Goal: Task Accomplishment & Management: Use online tool/utility

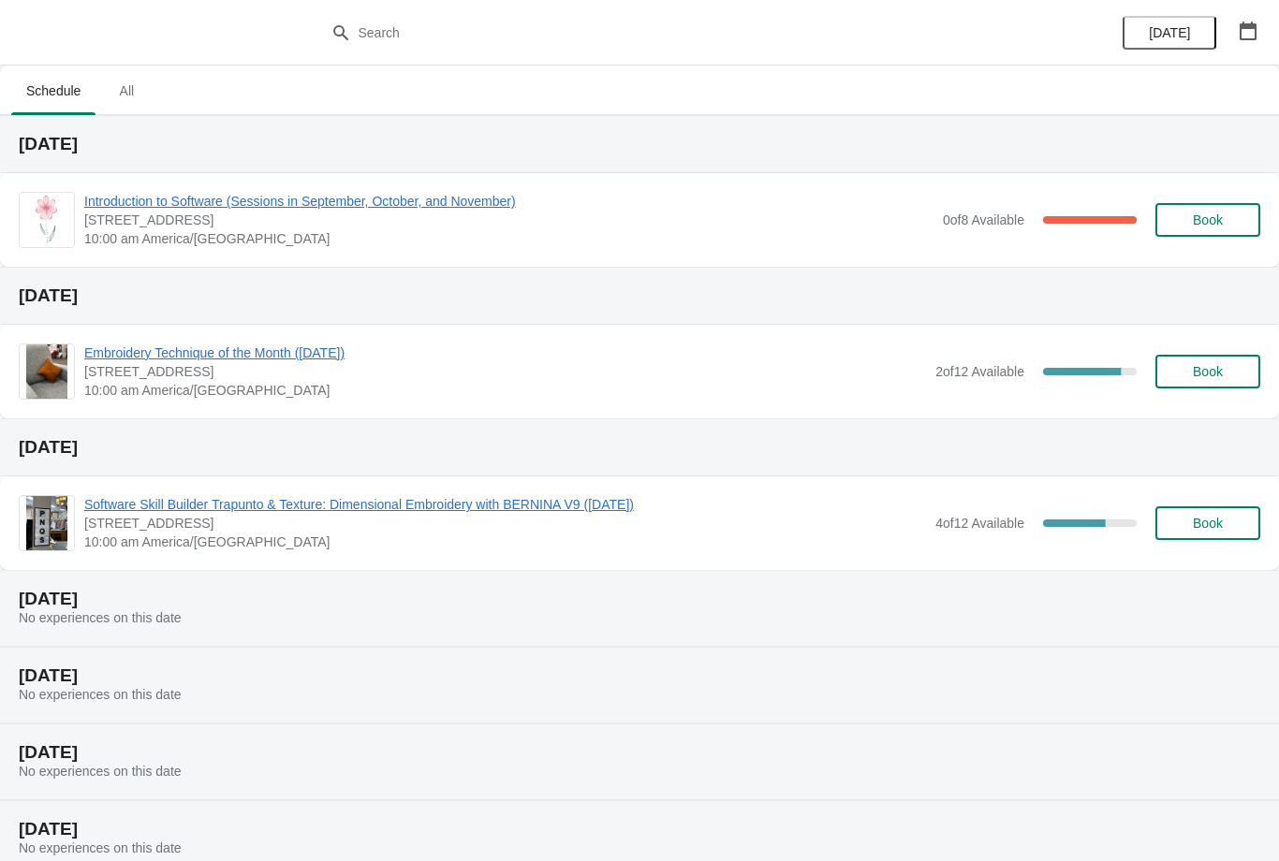
click at [831, 210] on span "Introduction to Software (Sessions in September, October, and November)" at bounding box center [508, 201] width 849 height 19
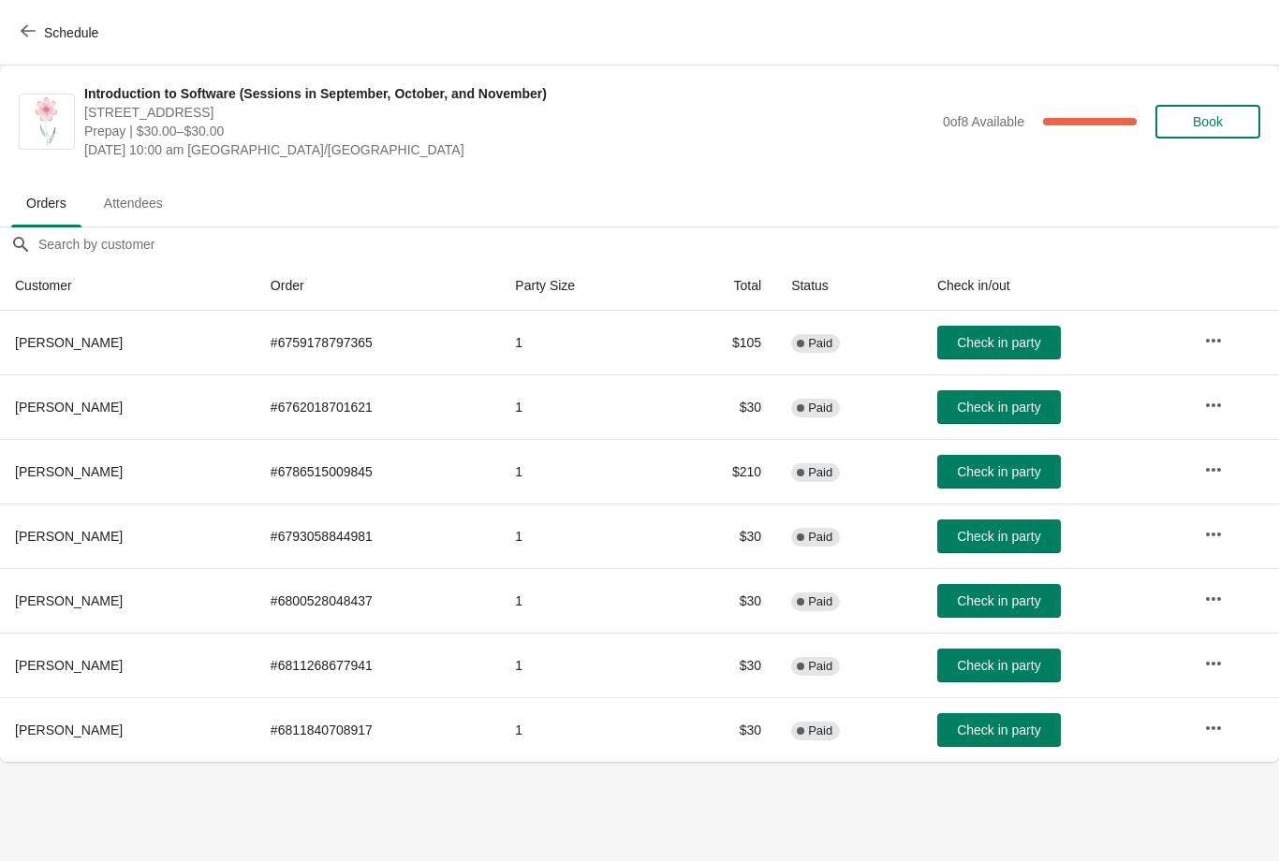
click at [154, 220] on span "Attendees" at bounding box center [133, 203] width 89 height 34
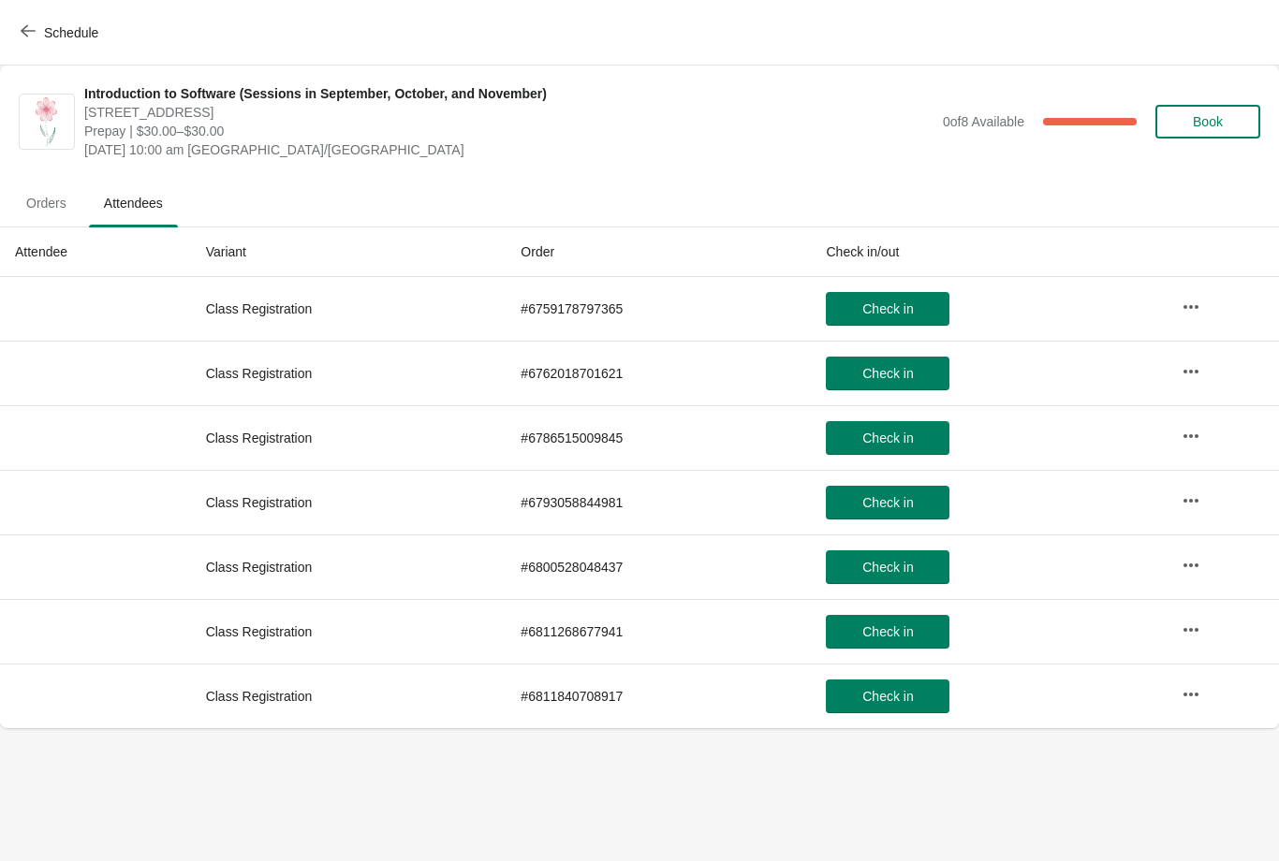
click at [53, 179] on button "Orders" at bounding box center [46, 203] width 78 height 49
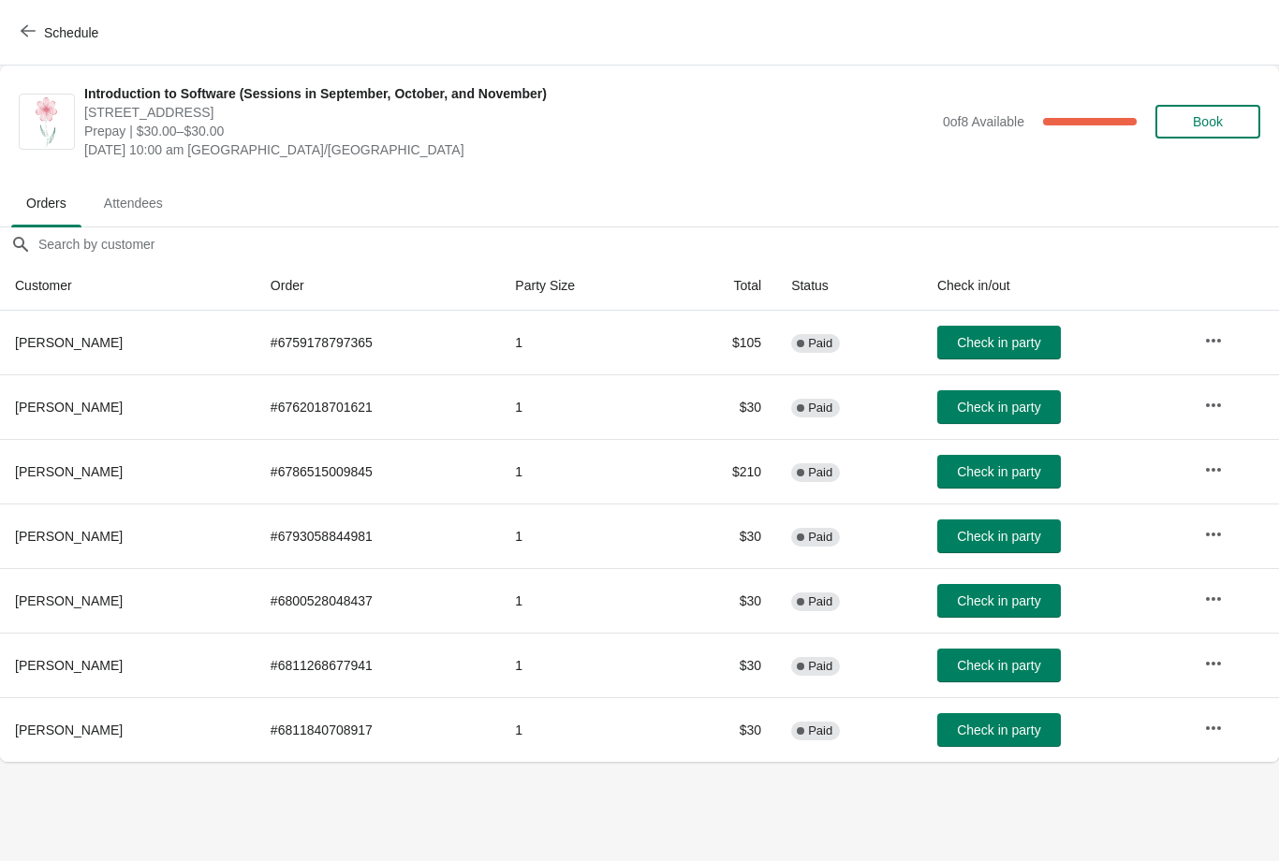
click at [1145, 324] on td "Check in party" at bounding box center [1055, 343] width 267 height 64
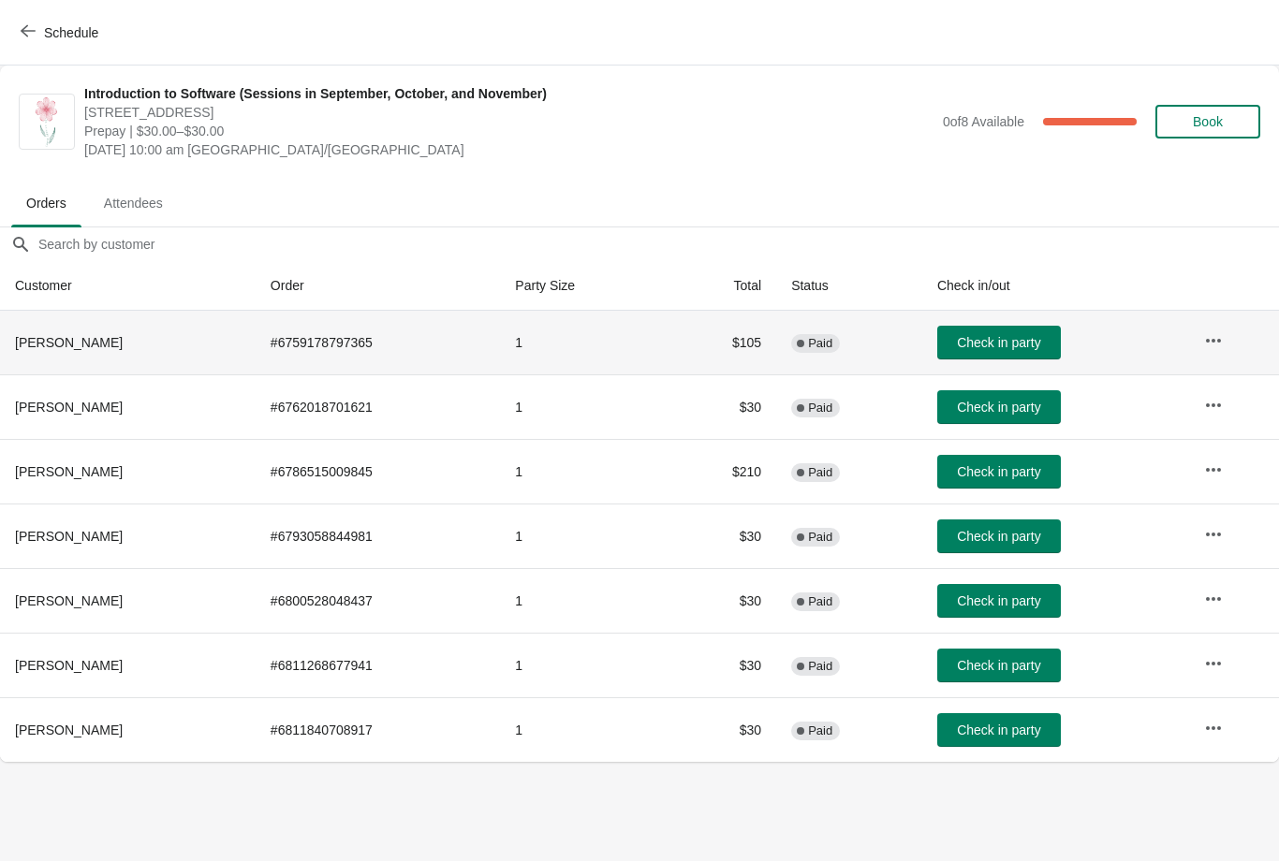
click at [1133, 404] on td "Check in party" at bounding box center [1055, 407] width 267 height 65
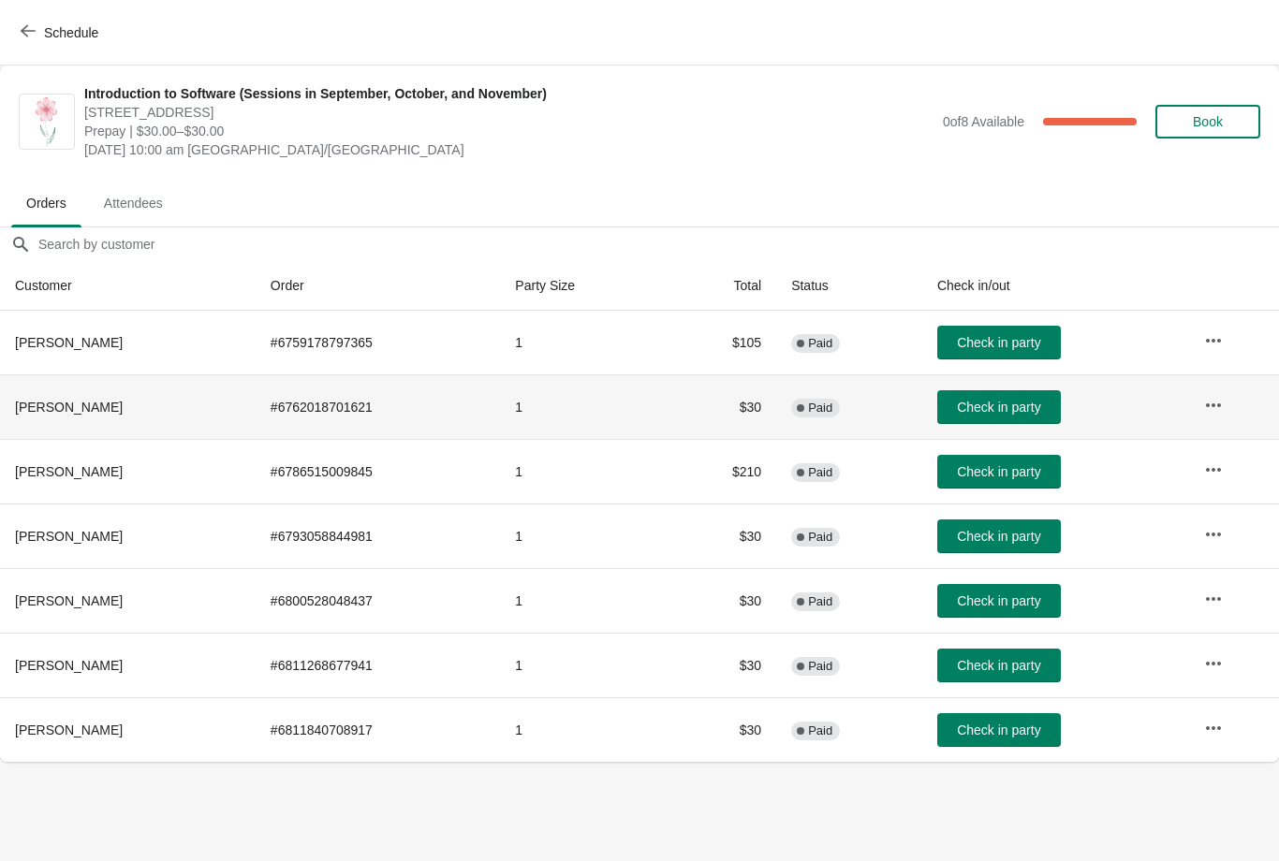
click at [1144, 465] on td "Check in party" at bounding box center [1055, 471] width 267 height 65
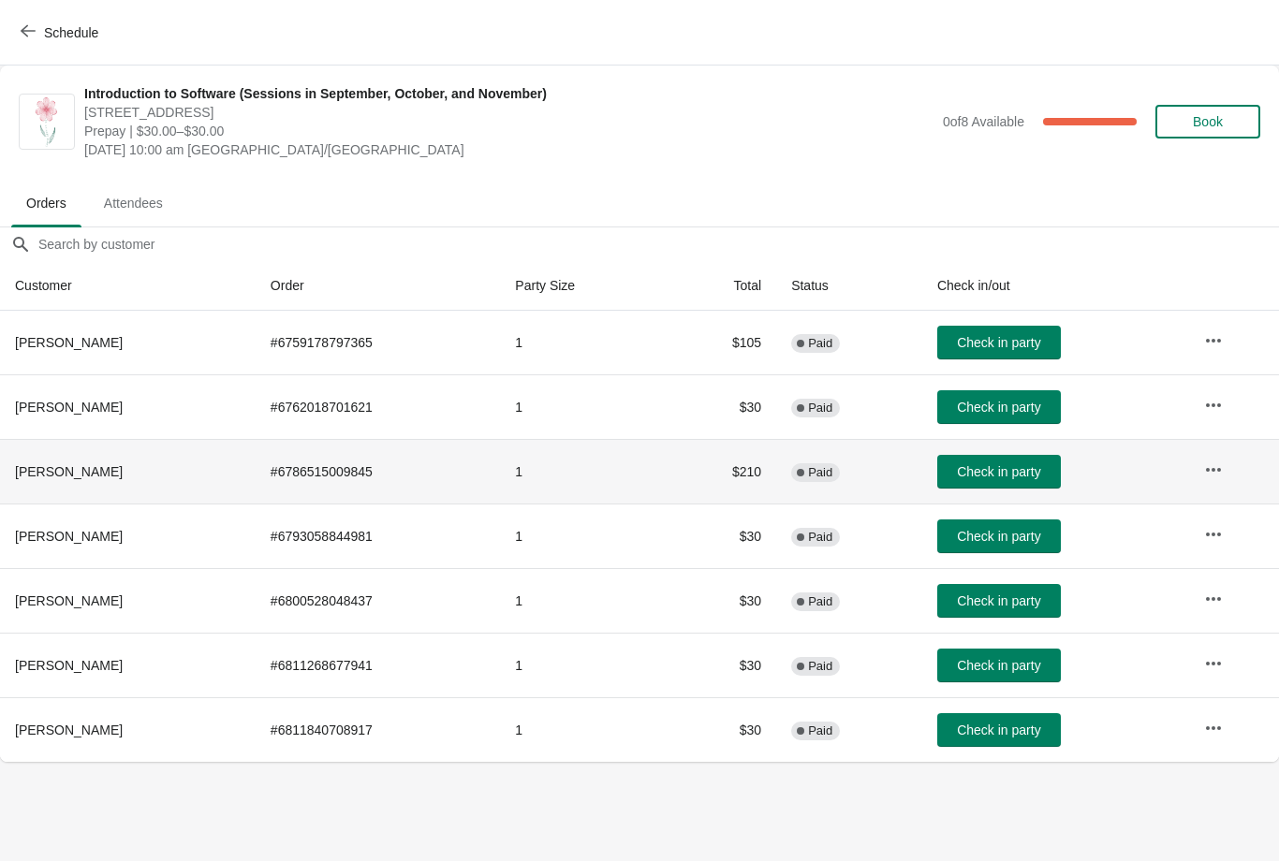
click at [1141, 520] on td "Check in party" at bounding box center [1055, 536] width 267 height 65
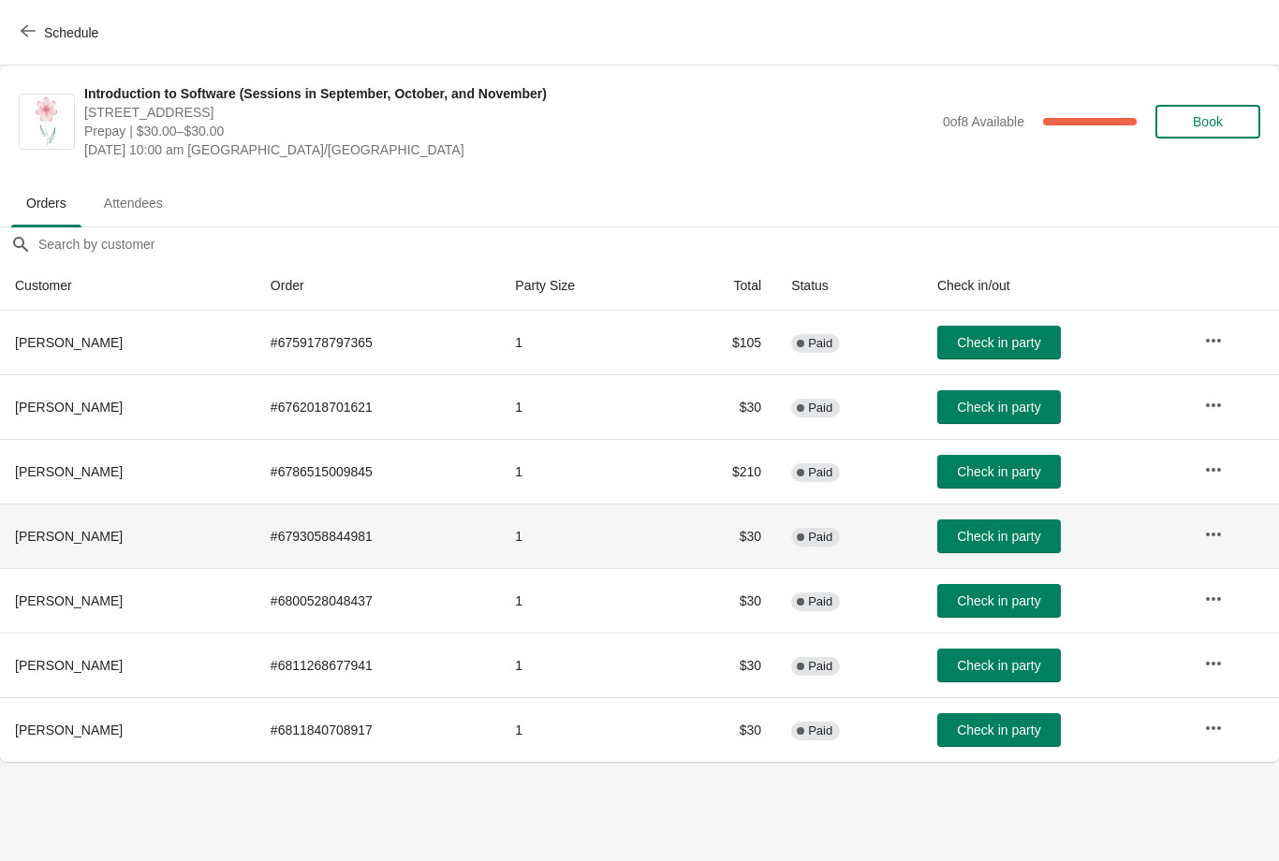
click at [1153, 590] on td "Check in party" at bounding box center [1055, 600] width 267 height 65
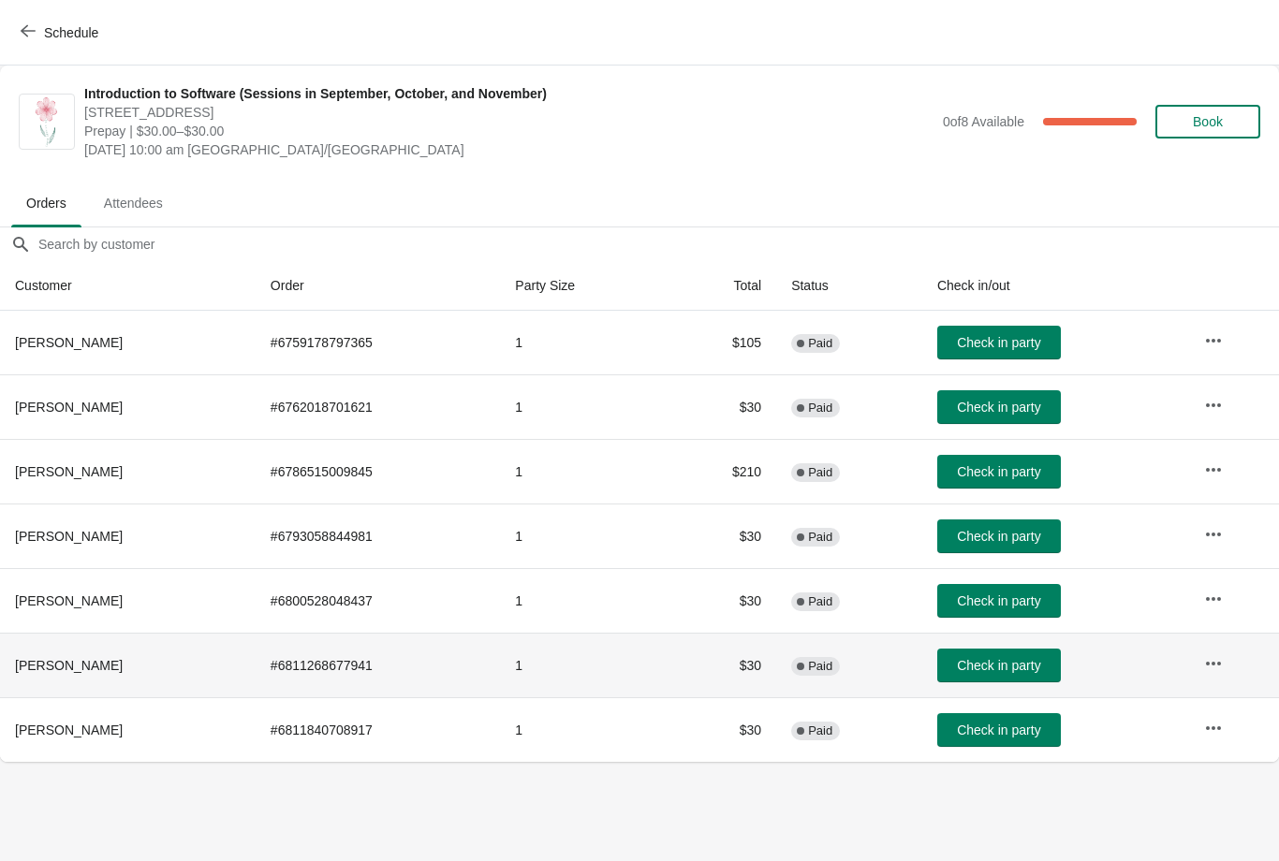
click at [1143, 661] on td "Check in party" at bounding box center [1055, 665] width 267 height 65
